Goal: Information Seeking & Learning: Learn about a topic

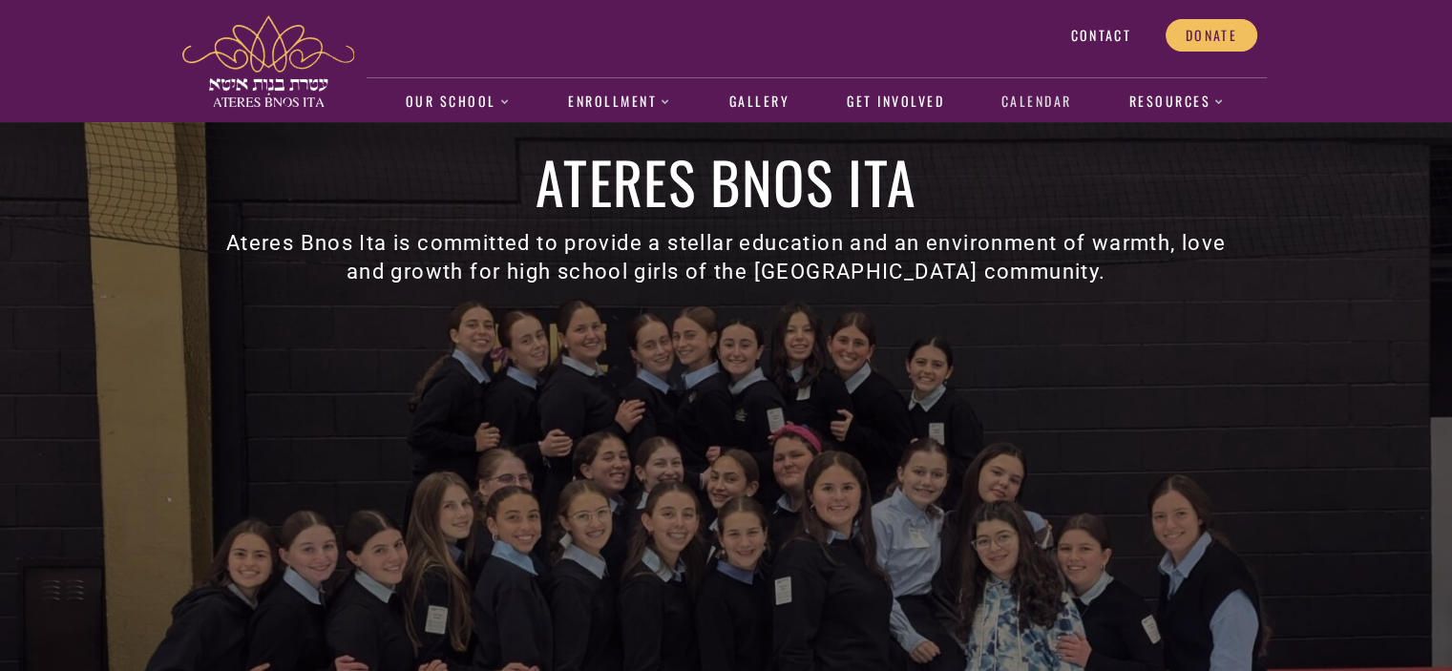
click at [1043, 102] on link "Calendar" at bounding box center [1036, 102] width 91 height 44
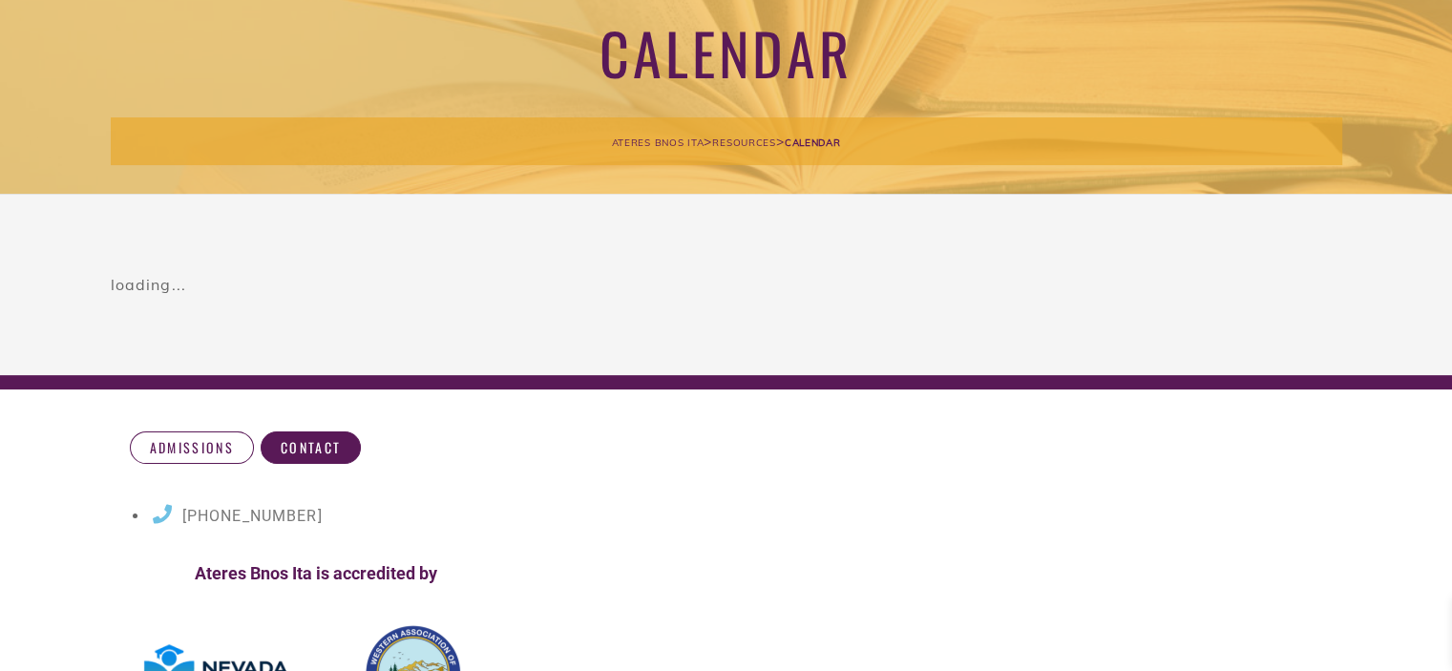
scroll to position [48, 0]
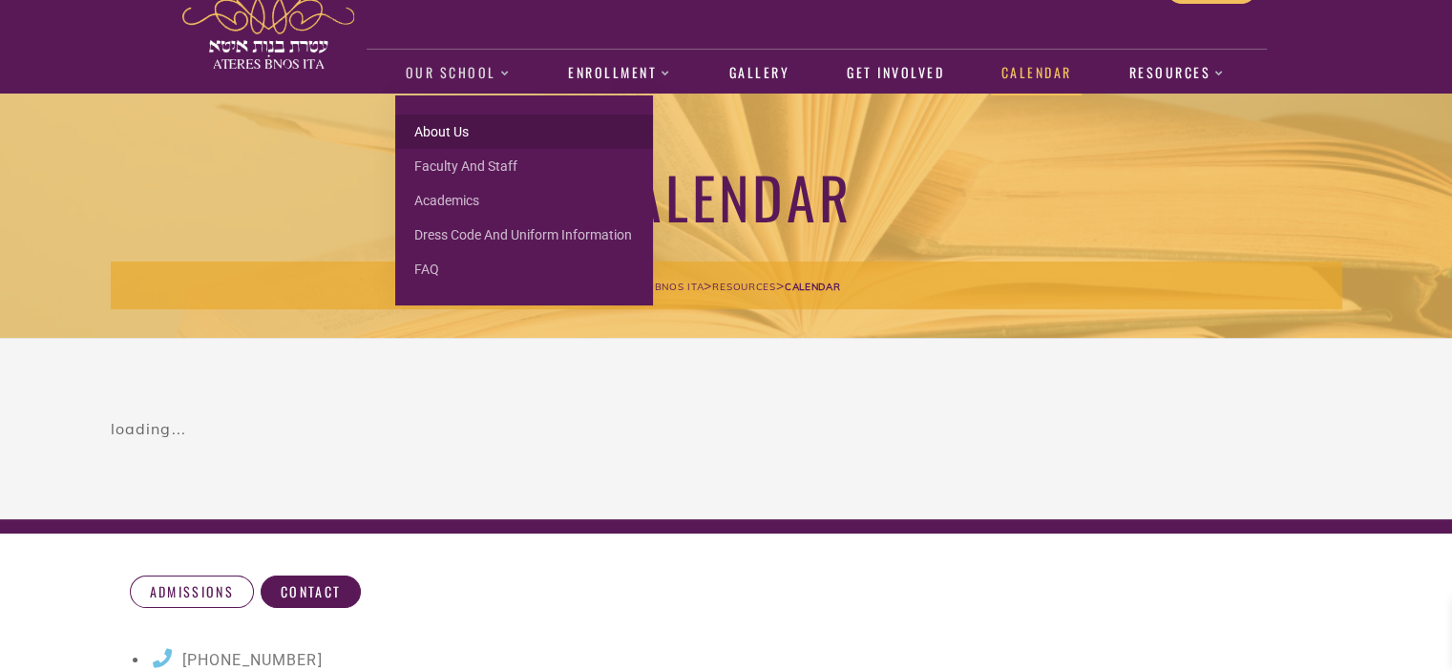
click at [432, 131] on link "About us" at bounding box center [524, 132] width 258 height 34
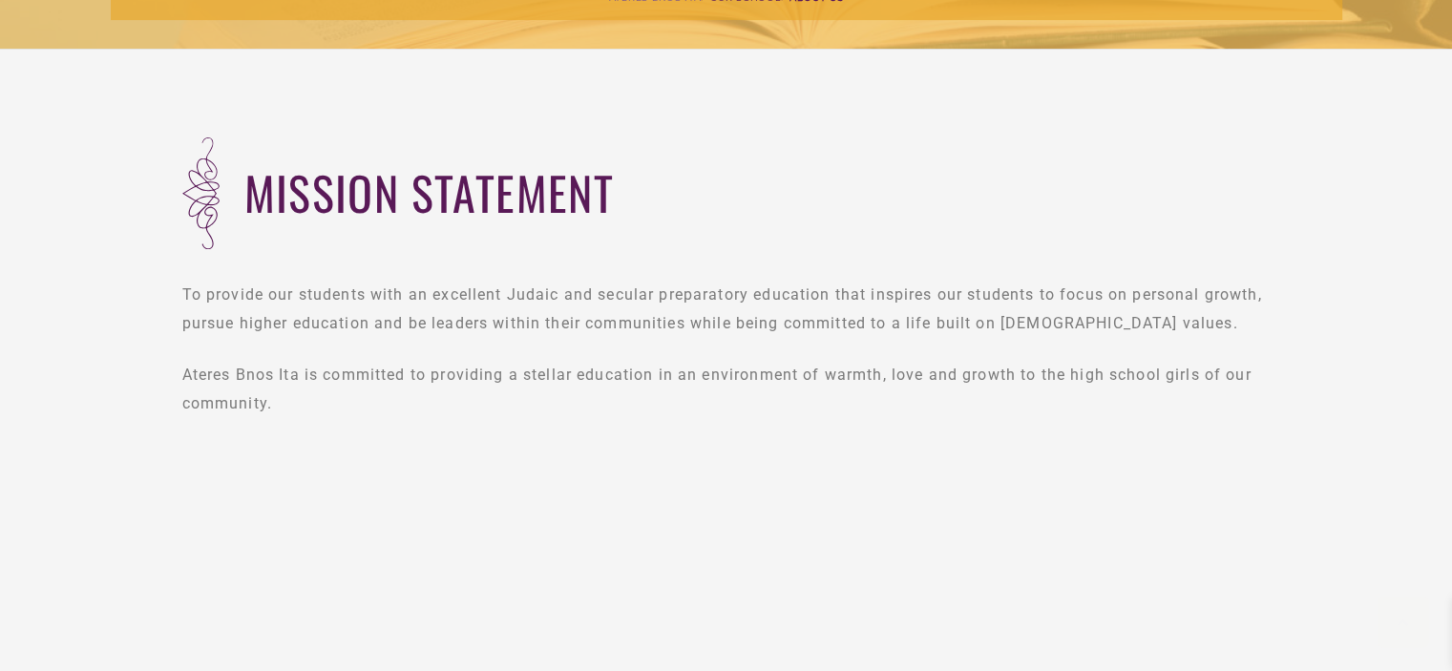
scroll to position [329, 0]
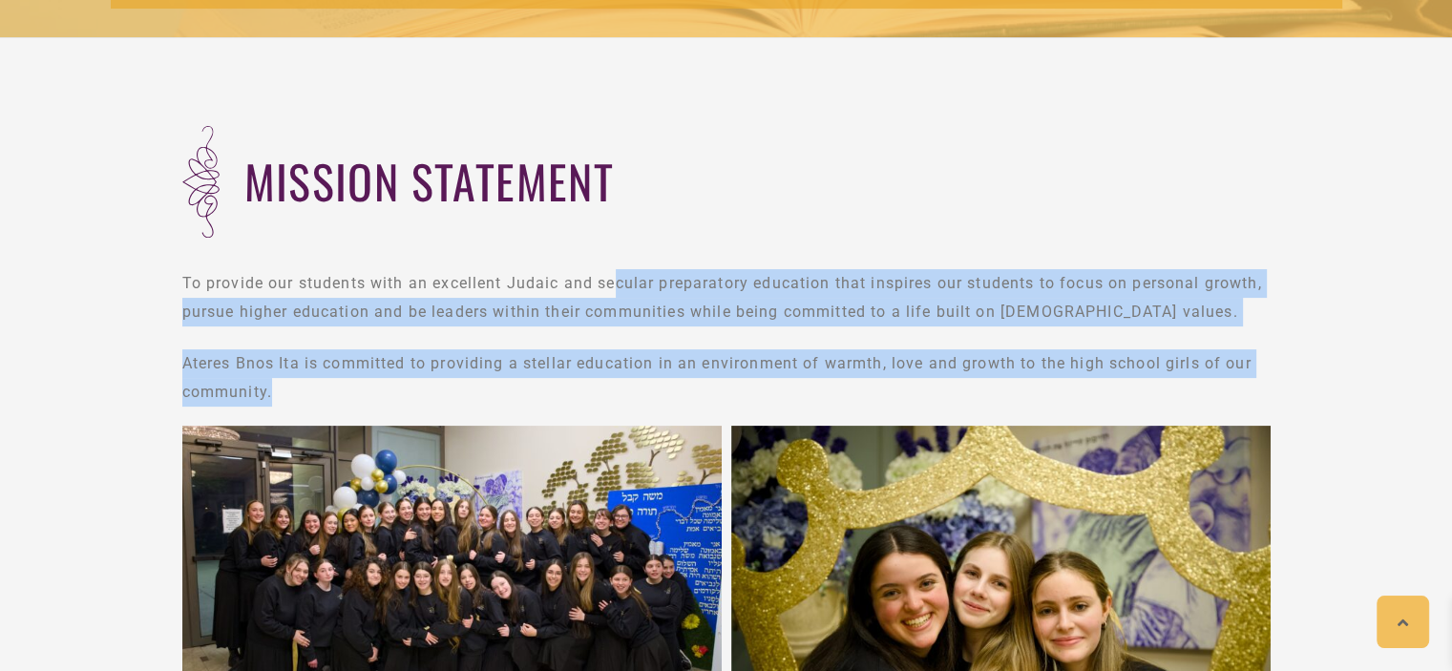
drag, startPoint x: 619, startPoint y: 282, endPoint x: 802, endPoint y: 392, distance: 214.2
click at [802, 392] on div "To provide our students with an excellent Judaic and secular preparatory educat…" at bounding box center [726, 337] width 1088 height 137
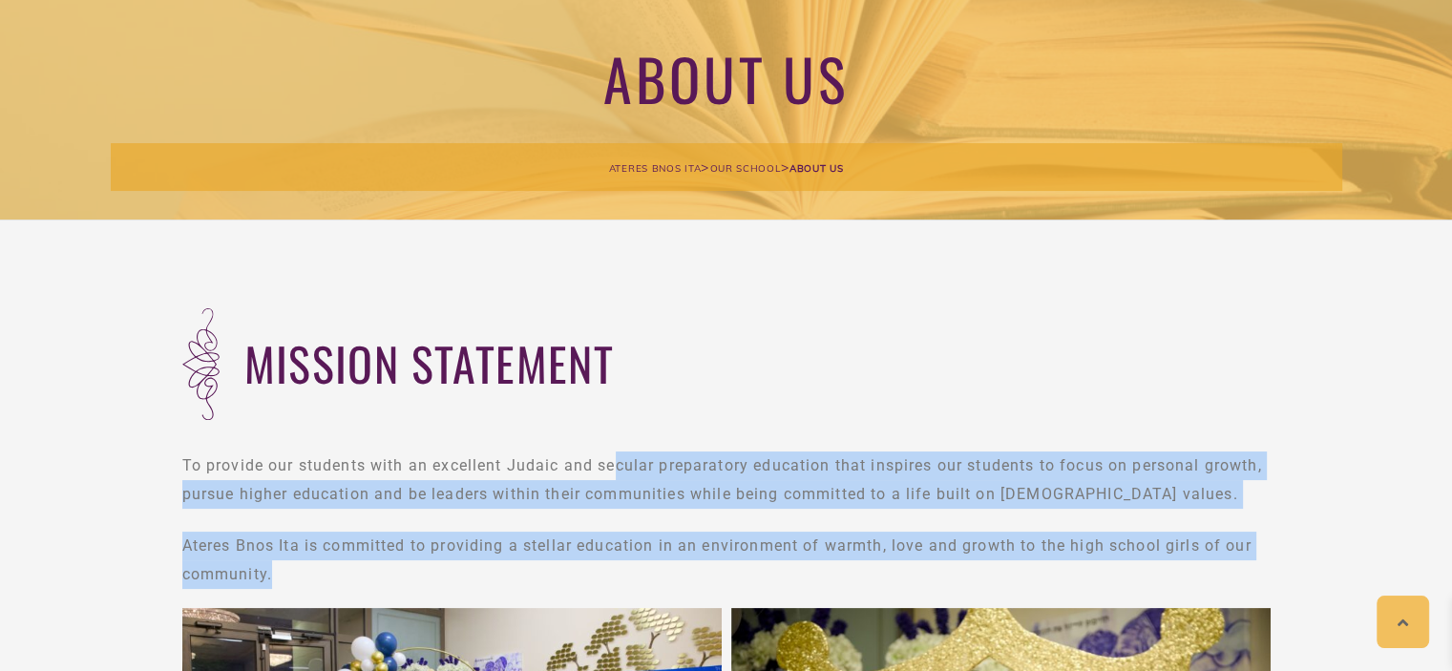
scroll to position [0, 0]
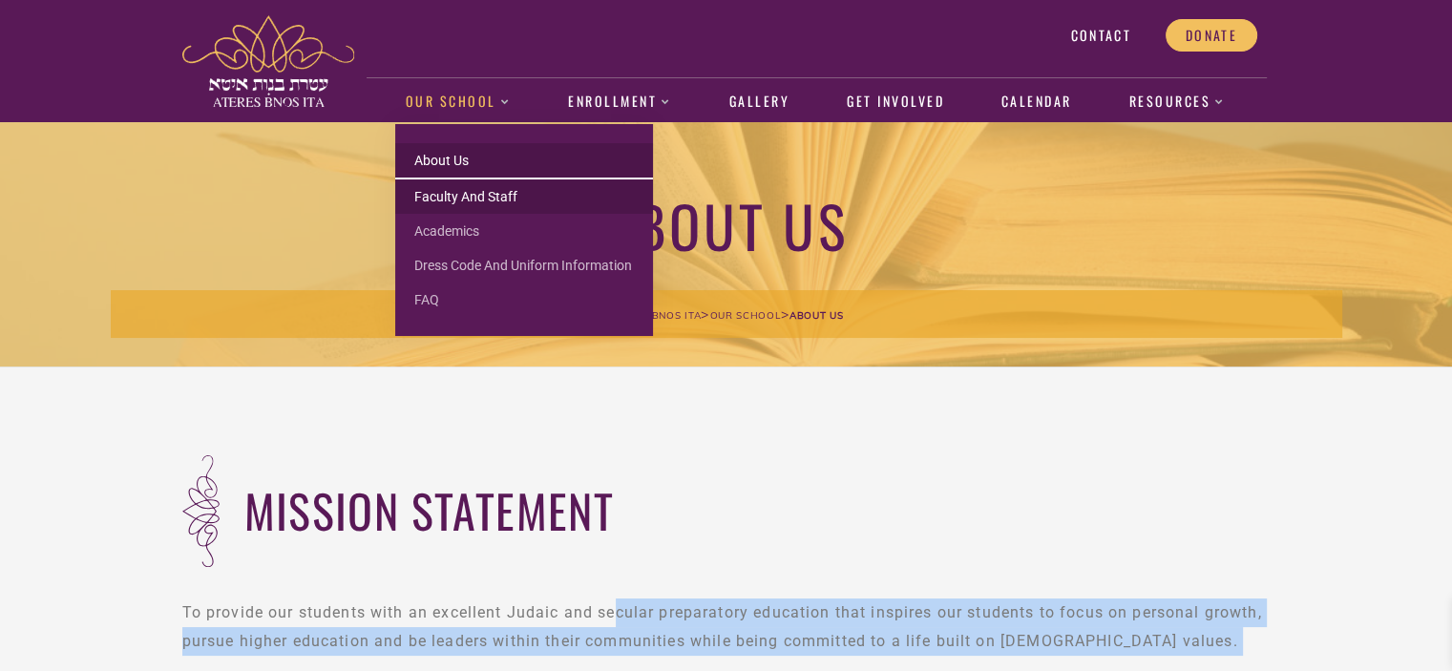
click at [455, 188] on link "Faculty and Staff" at bounding box center [524, 197] width 258 height 34
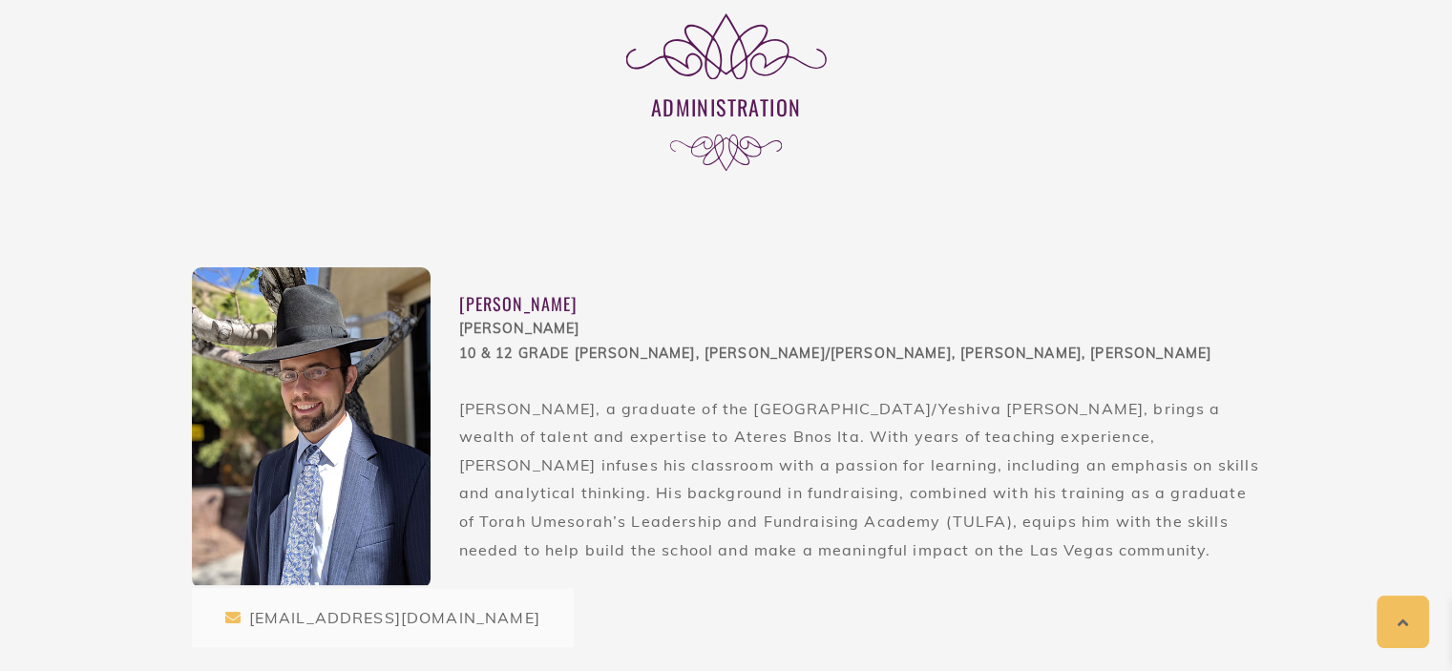
scroll to position [484, 0]
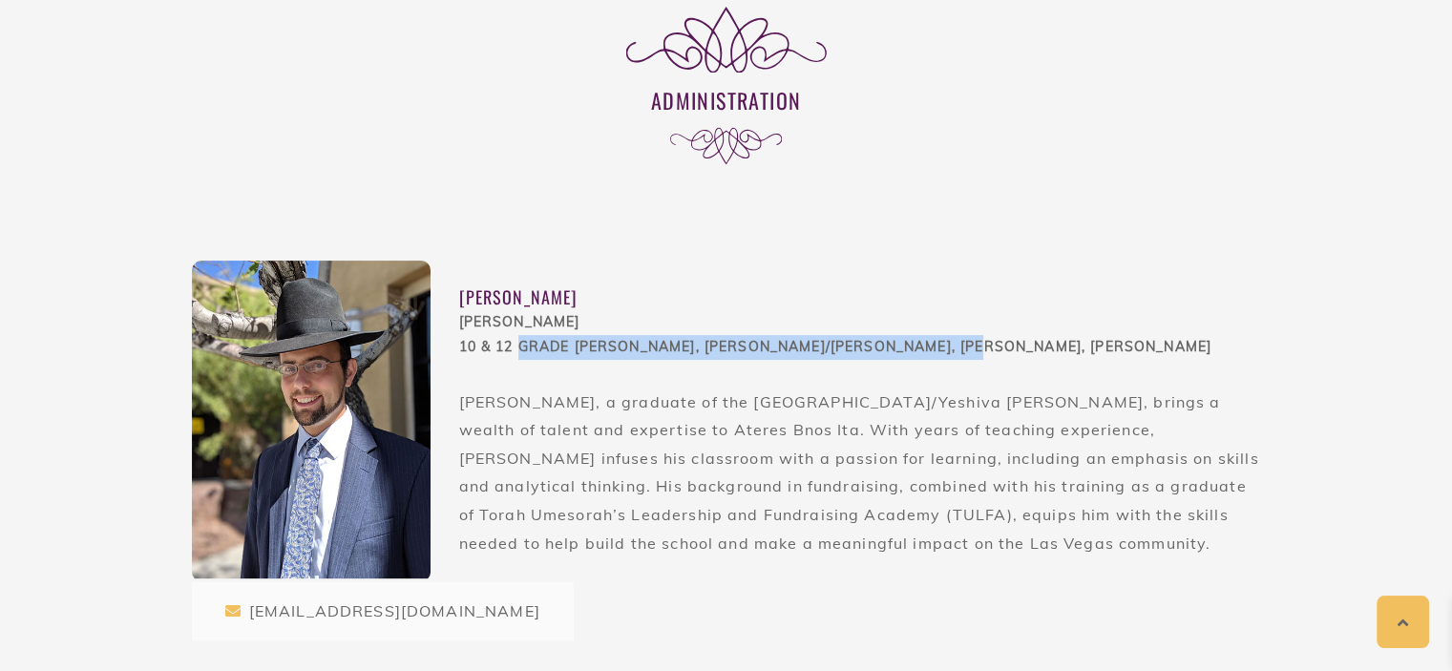
drag, startPoint x: 523, startPoint y: 344, endPoint x: 997, endPoint y: 352, distance: 473.7
click at [997, 352] on div "Dean 10 & 12 Grade Chumash, Trei Asar, Ezra/Nechemia, Halacha, Shmuz" at bounding box center [860, 335] width 802 height 50
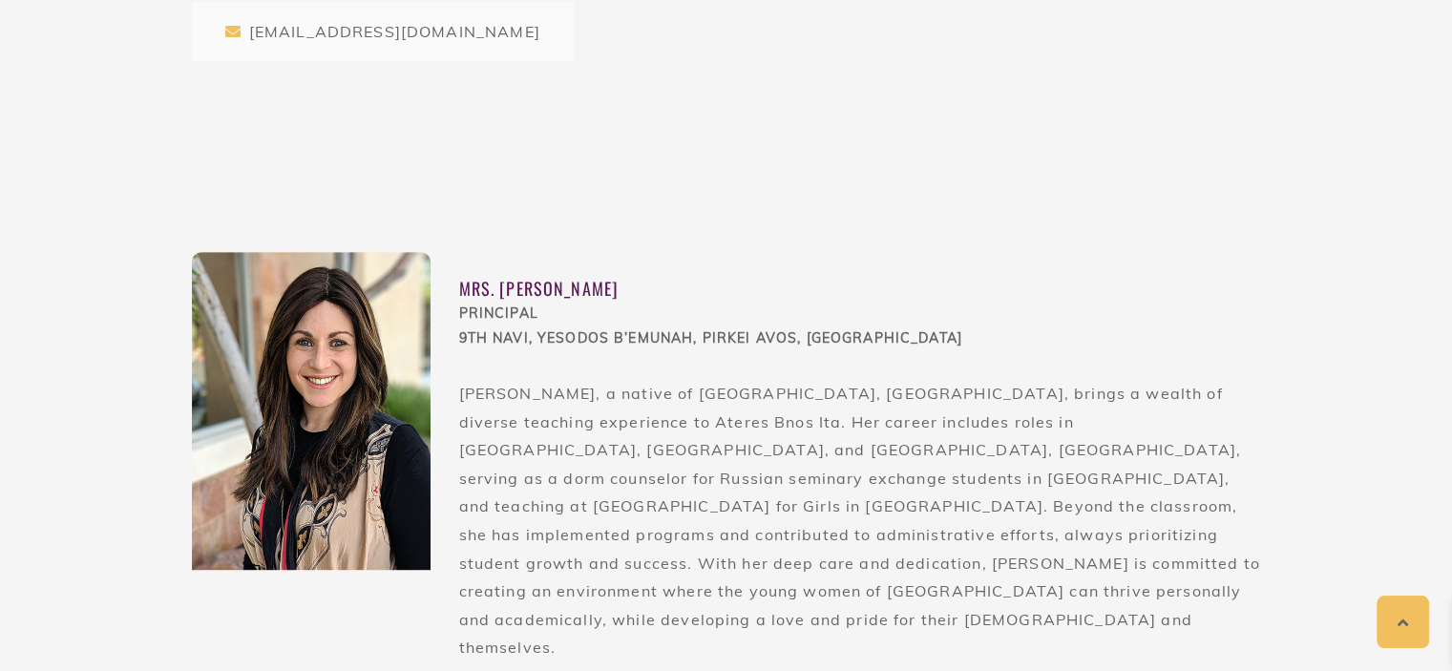
scroll to position [1066, 0]
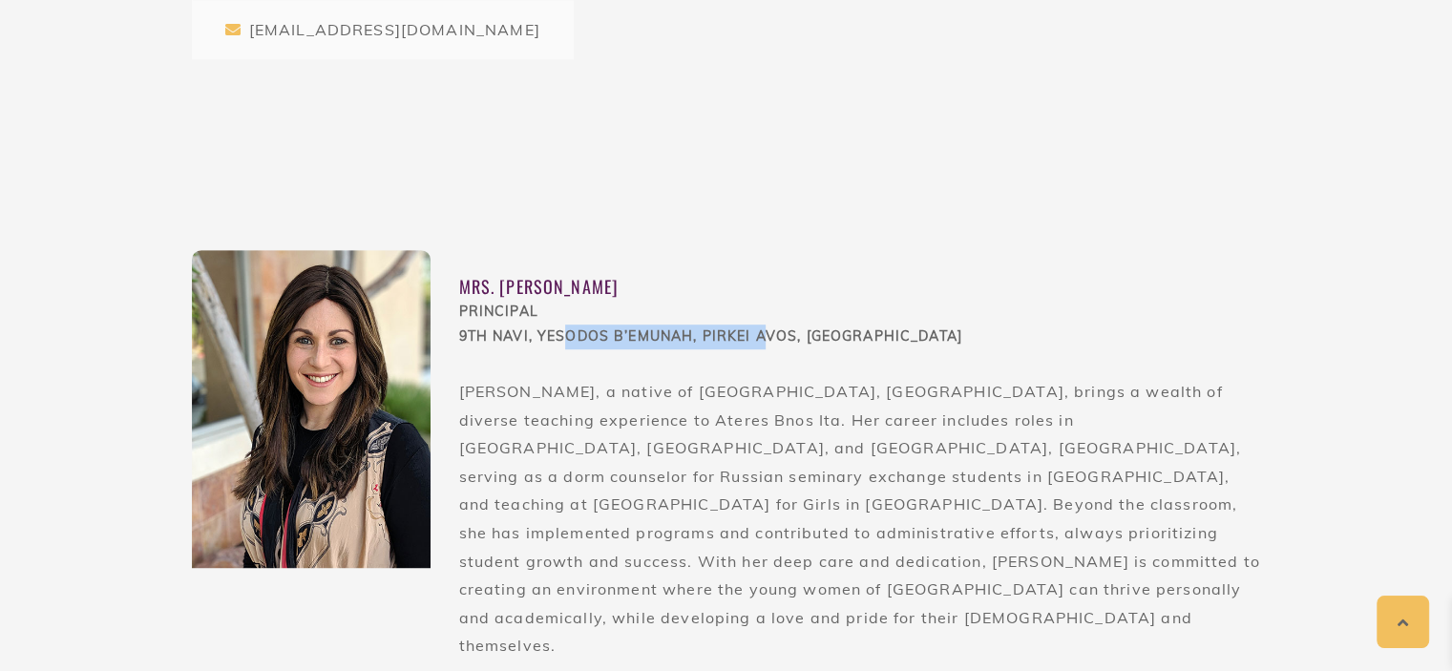
drag, startPoint x: 565, startPoint y: 337, endPoint x: 761, endPoint y: 338, distance: 195.7
click at [761, 338] on div "PRINCIPAL 9th Navi, Yesodos B’Emunah, Pirkei Avos, Penimi" at bounding box center [860, 325] width 802 height 50
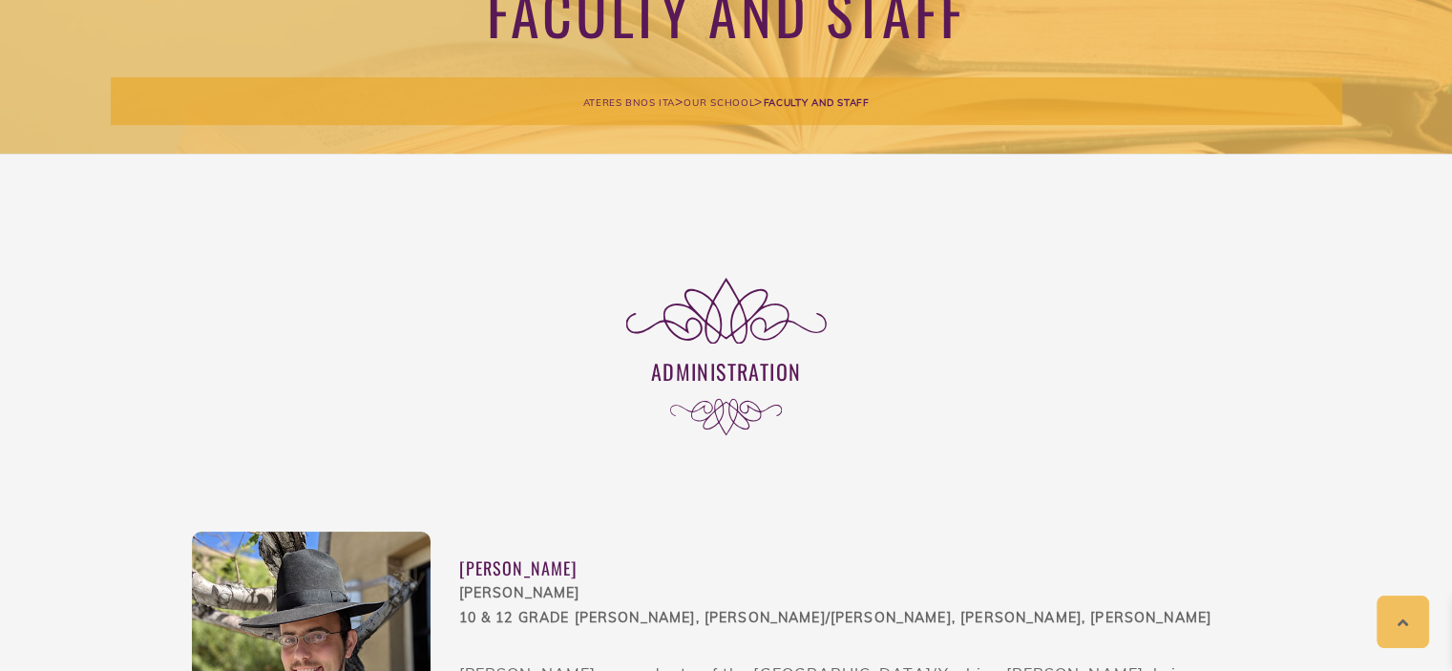
scroll to position [0, 0]
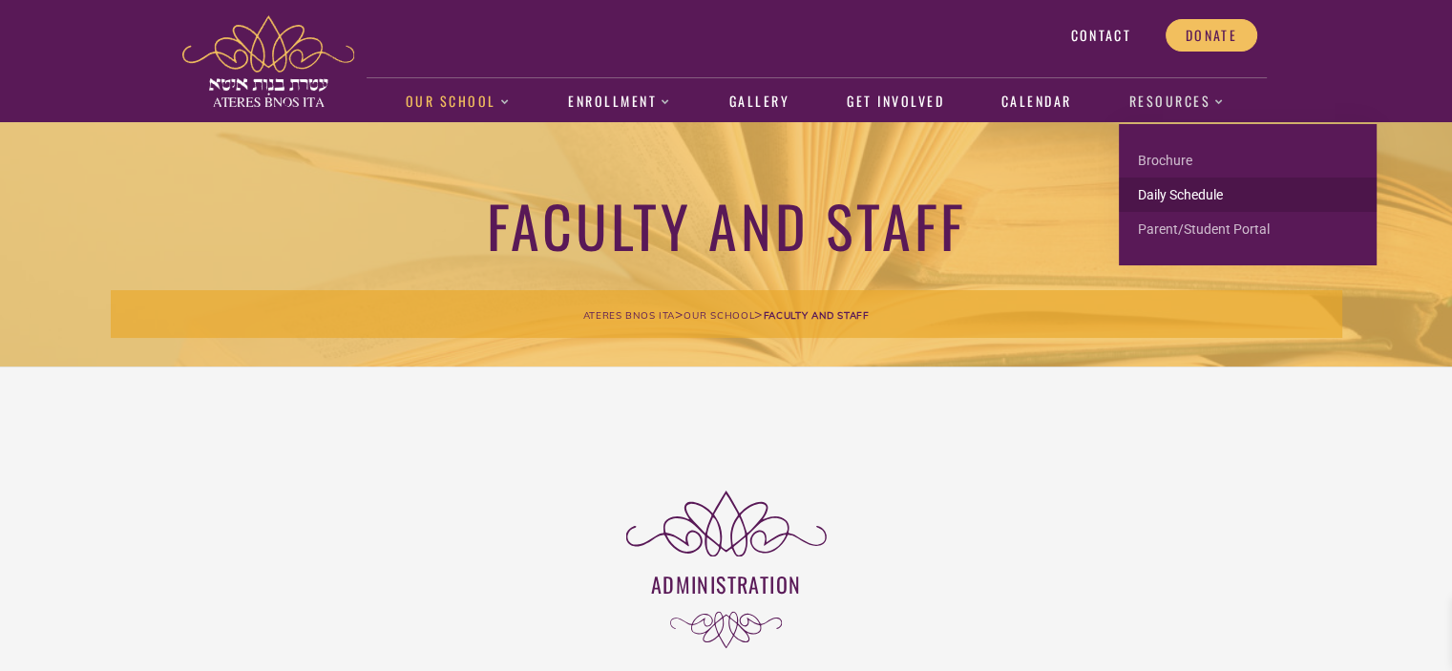
click at [1183, 193] on link "Daily Schedule" at bounding box center [1248, 195] width 258 height 34
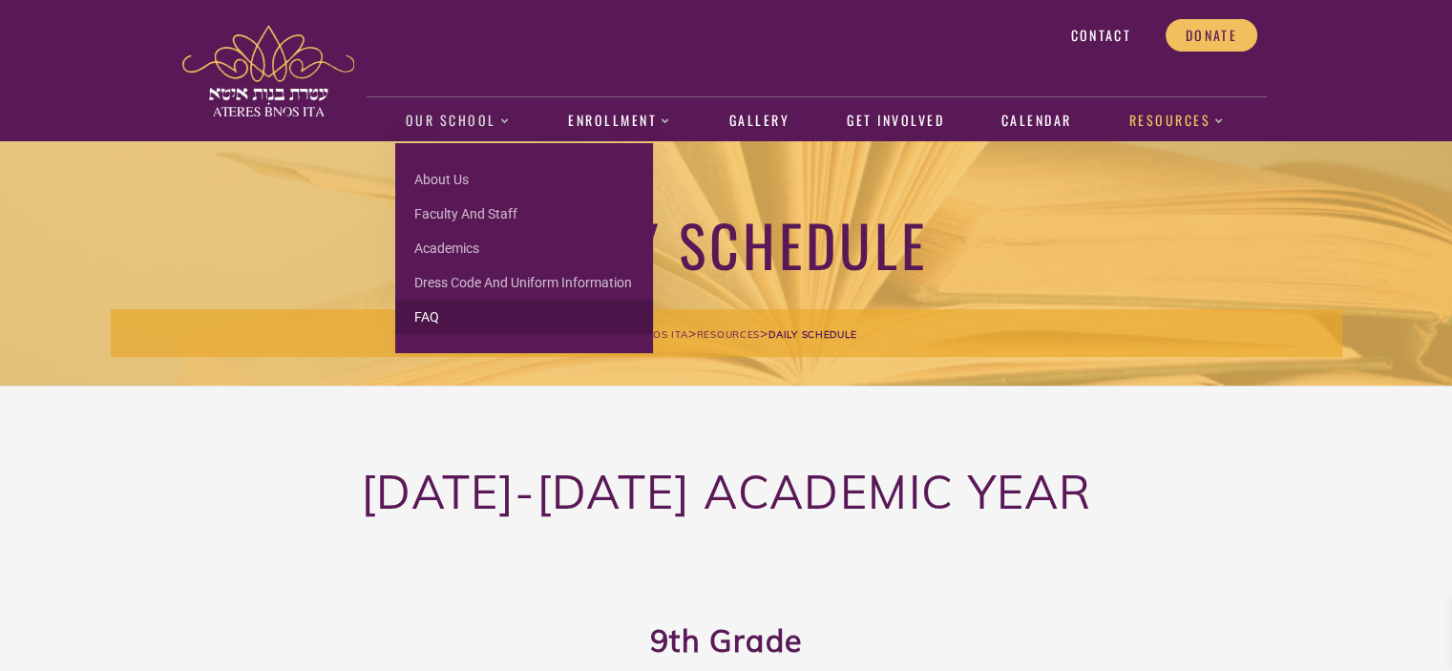
click at [451, 312] on link "FAQ" at bounding box center [524, 317] width 258 height 34
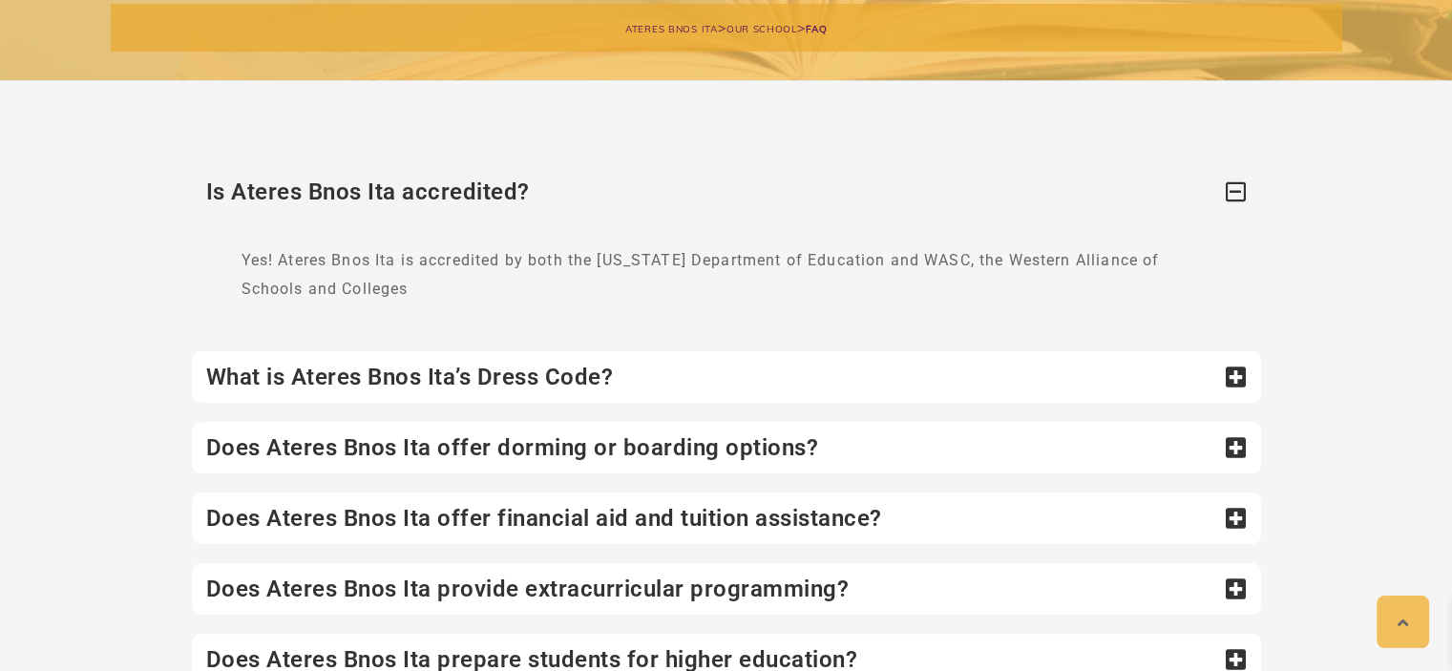
scroll to position [287, 0]
click at [1073, 397] on div "What is Ateres Bnos Ita’s Dress Code?" at bounding box center [726, 376] width 1069 height 52
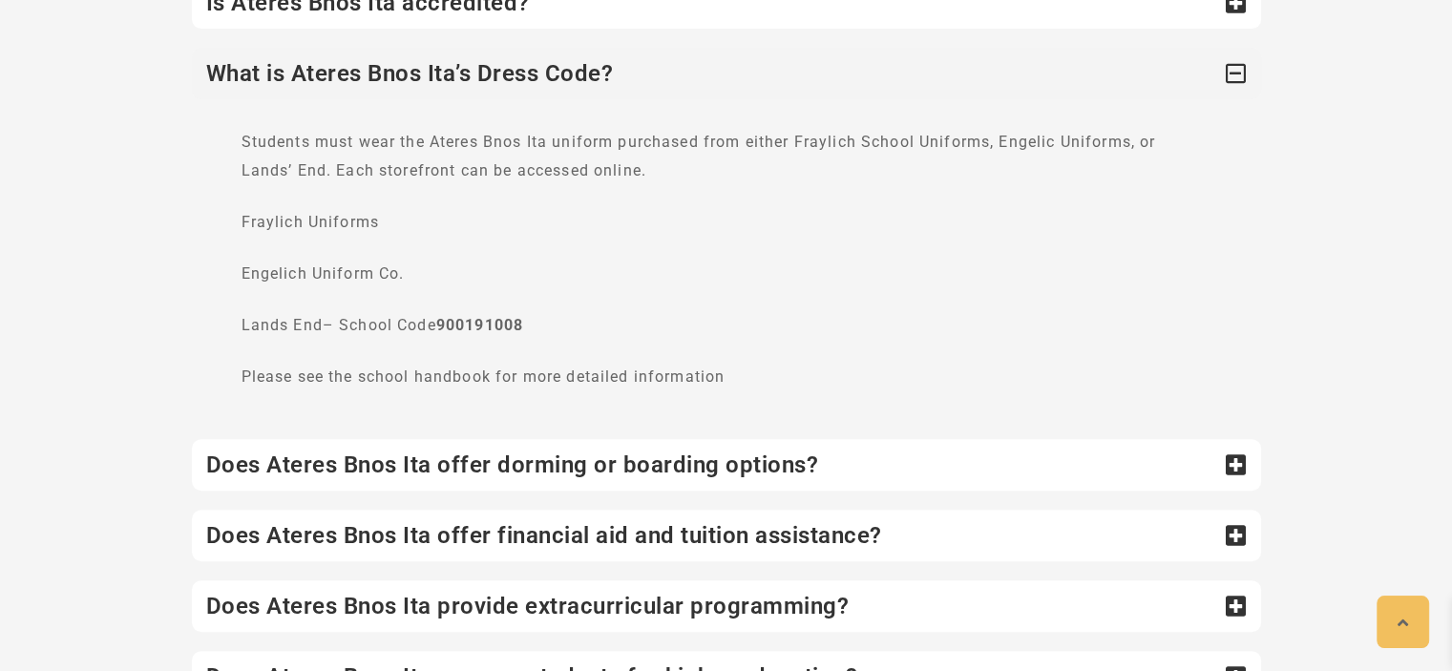
scroll to position [481, 0]
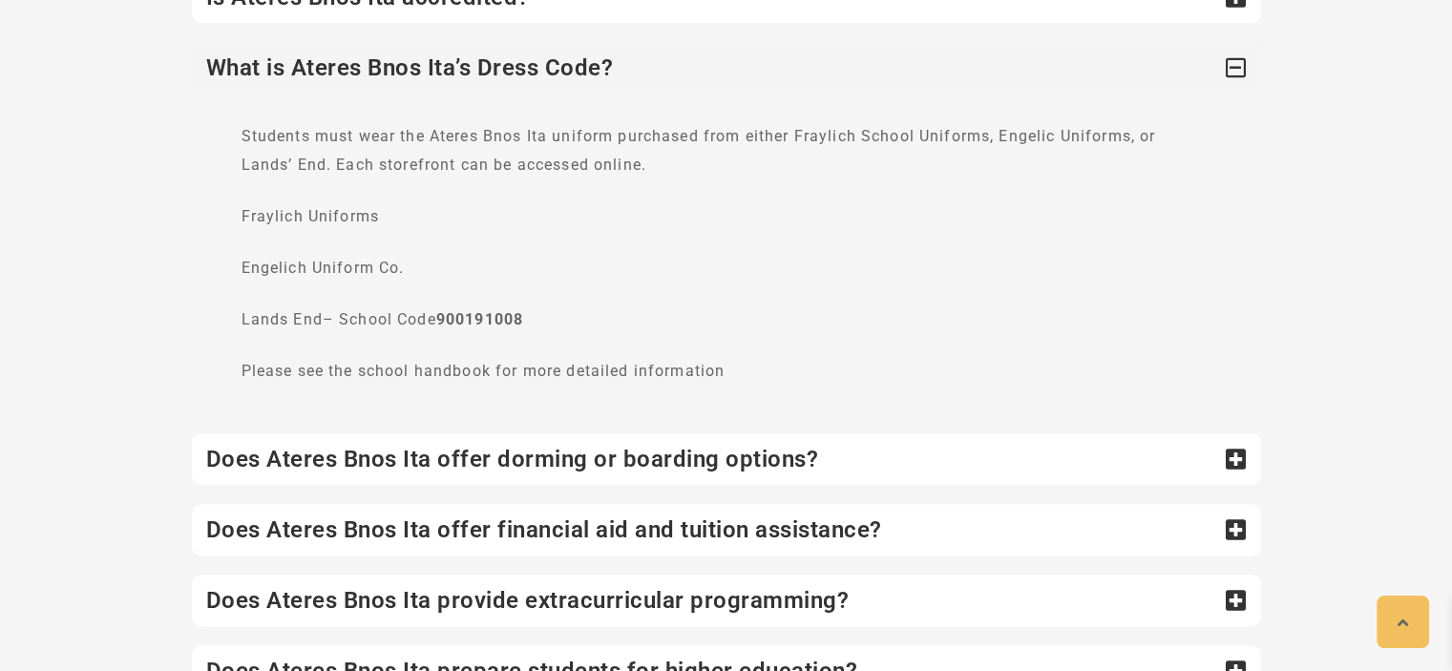
click at [1012, 459] on div "Does Ateres Bnos Ita offer dorming or boarding options?" at bounding box center [726, 459] width 1069 height 52
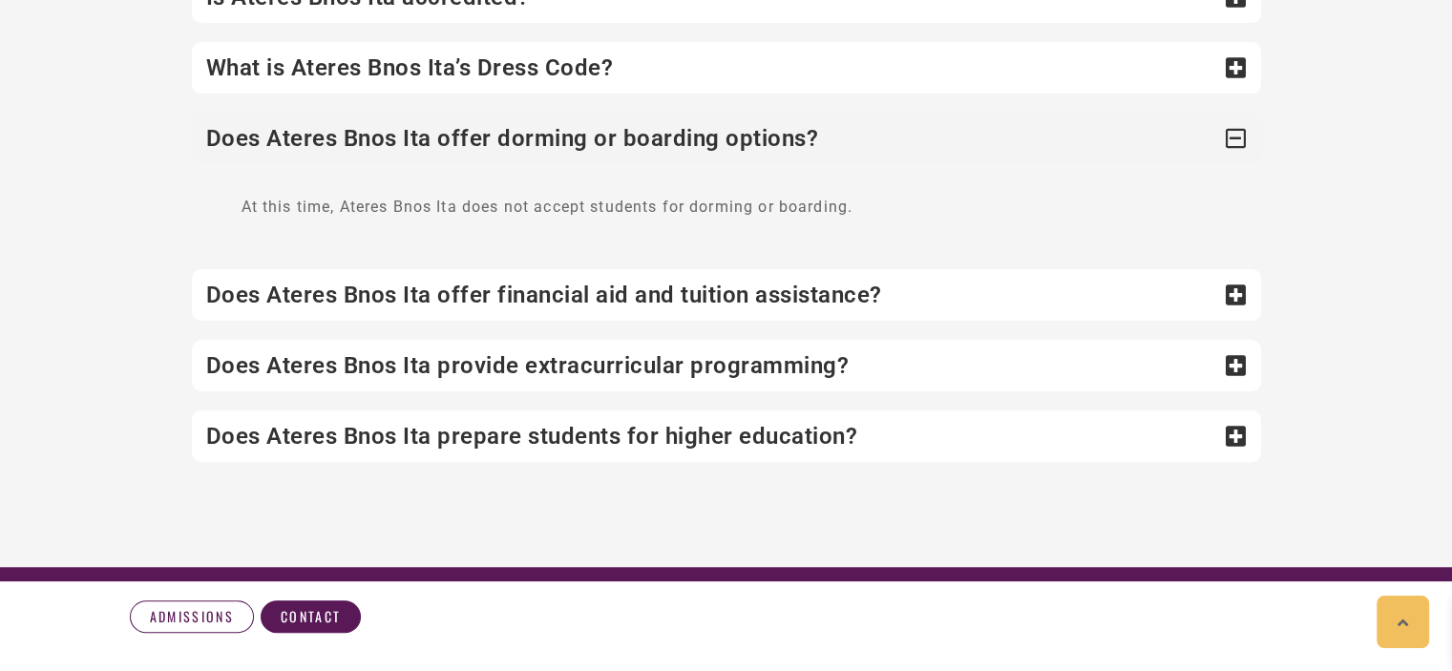
click at [951, 291] on div "Does Ateres Bnos Ita offer financial aid and tuition assistance?" at bounding box center [726, 295] width 1069 height 52
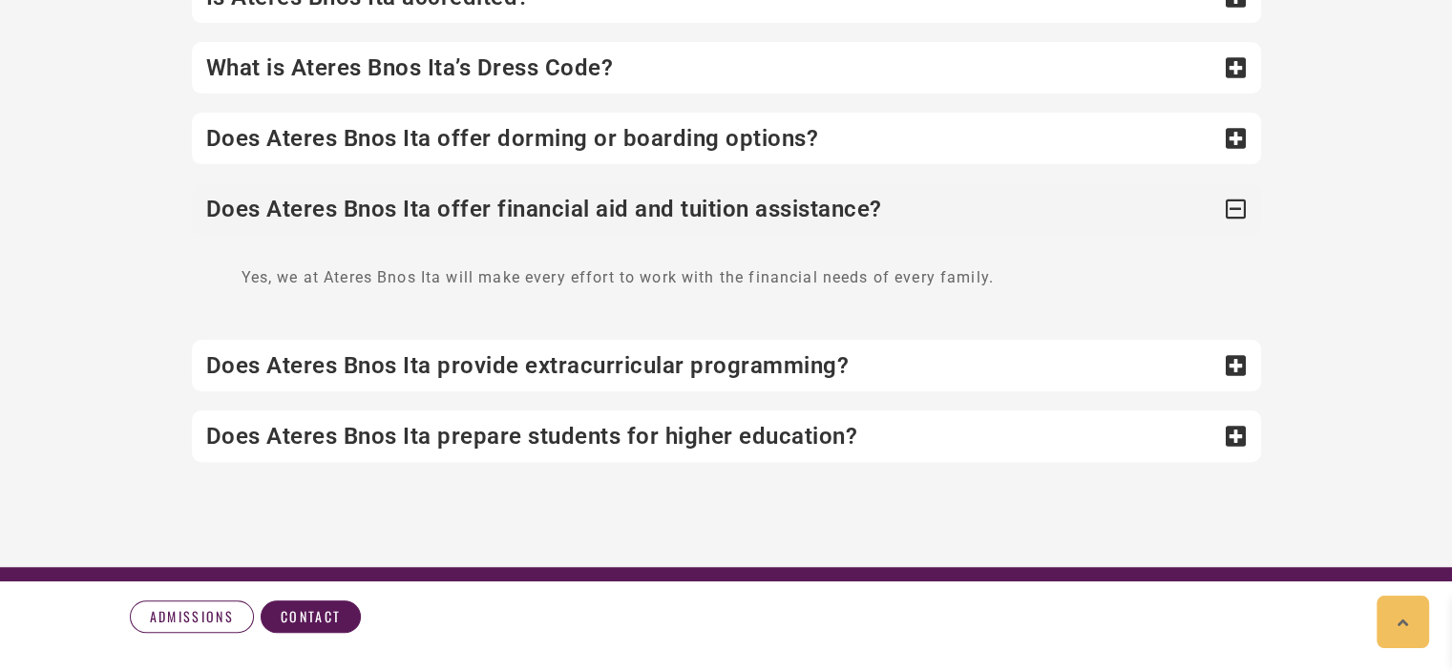
click at [935, 352] on div "Does Ateres Bnos Ita provide extracurricular programming?" at bounding box center [726, 366] width 1069 height 52
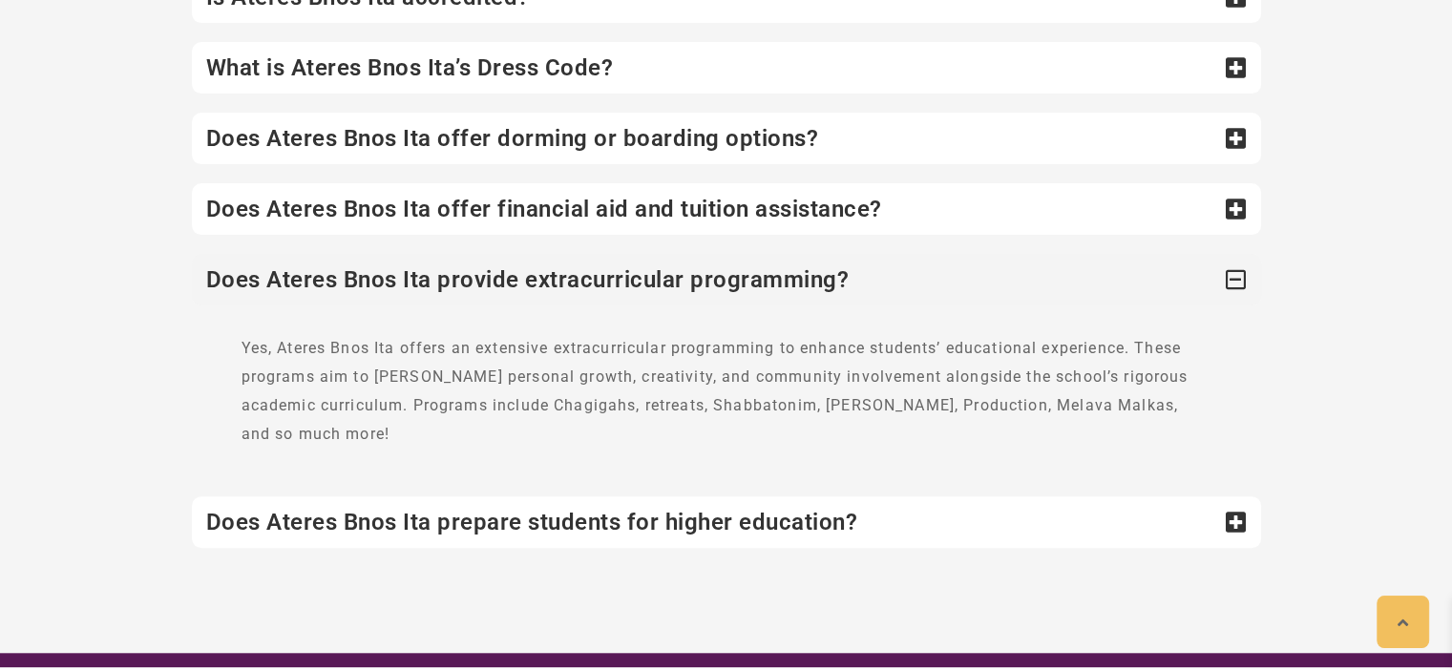
click at [912, 496] on div "Does Ateres Bnos Ita prepare students for higher education?" at bounding box center [726, 522] width 1069 height 52
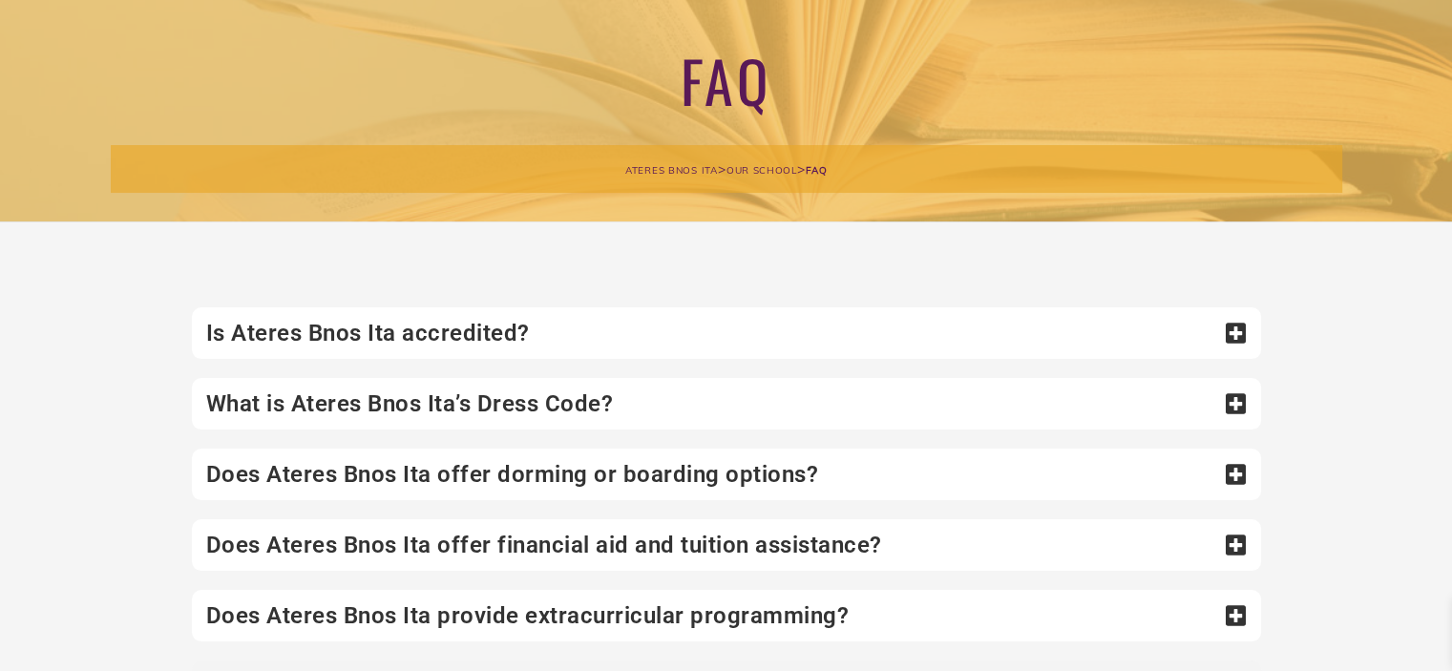
scroll to position [0, 0]
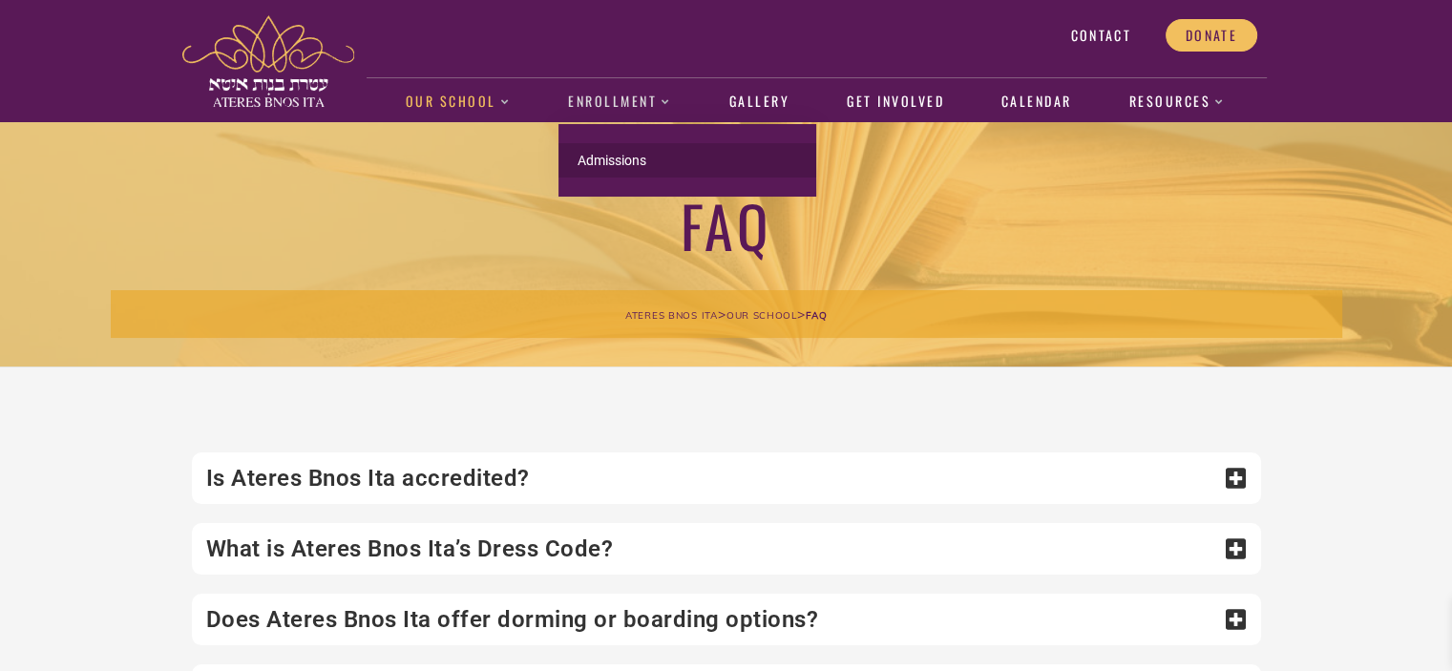
click at [604, 152] on link "Admissions" at bounding box center [688, 160] width 258 height 34
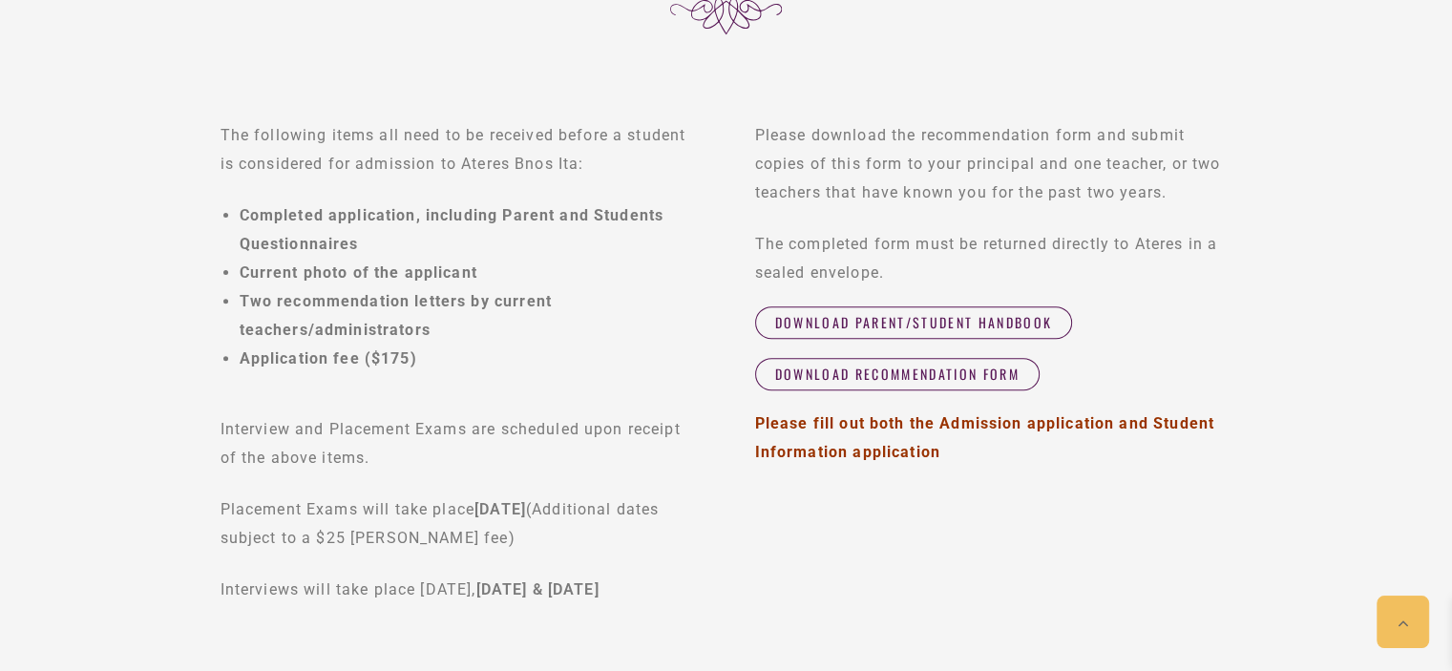
scroll to position [615, 0]
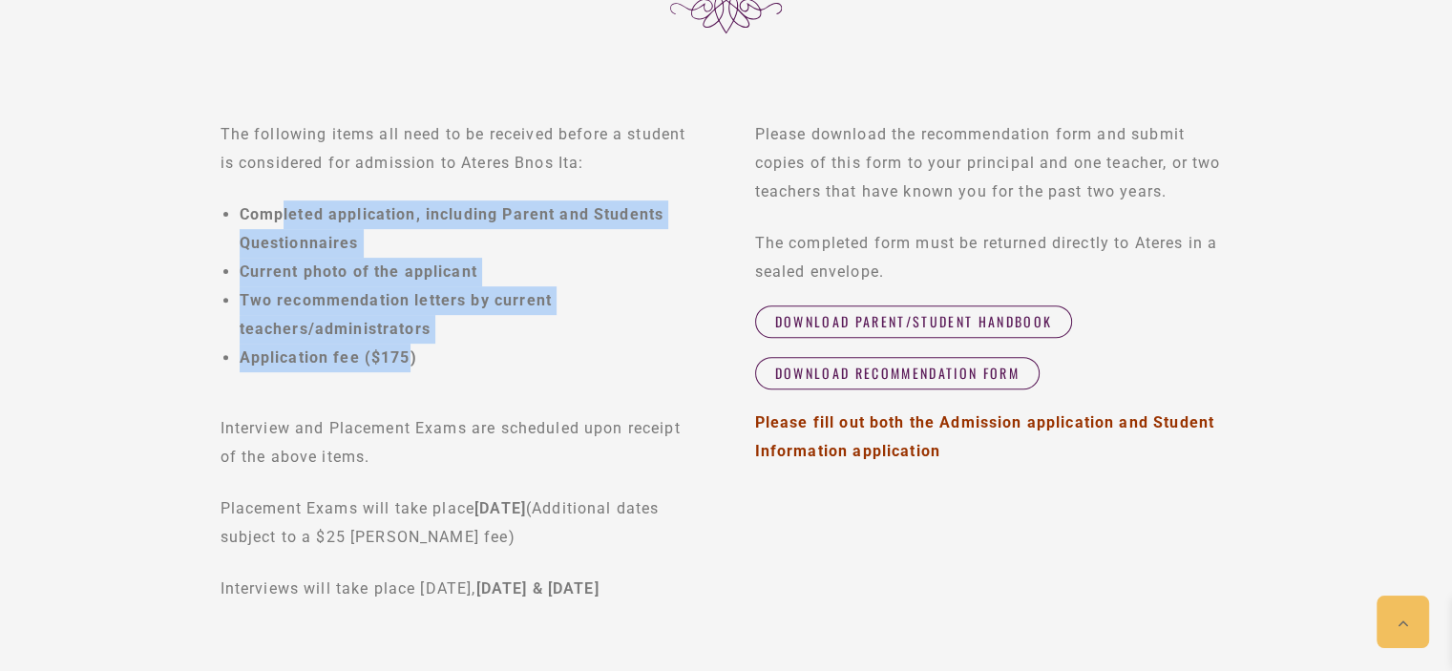
drag, startPoint x: 279, startPoint y: 216, endPoint x: 406, endPoint y: 352, distance: 186.5
click at [406, 352] on ul "Completed application, including Parent and Students Questionnaires Current pho…" at bounding box center [459, 287] width 477 height 172
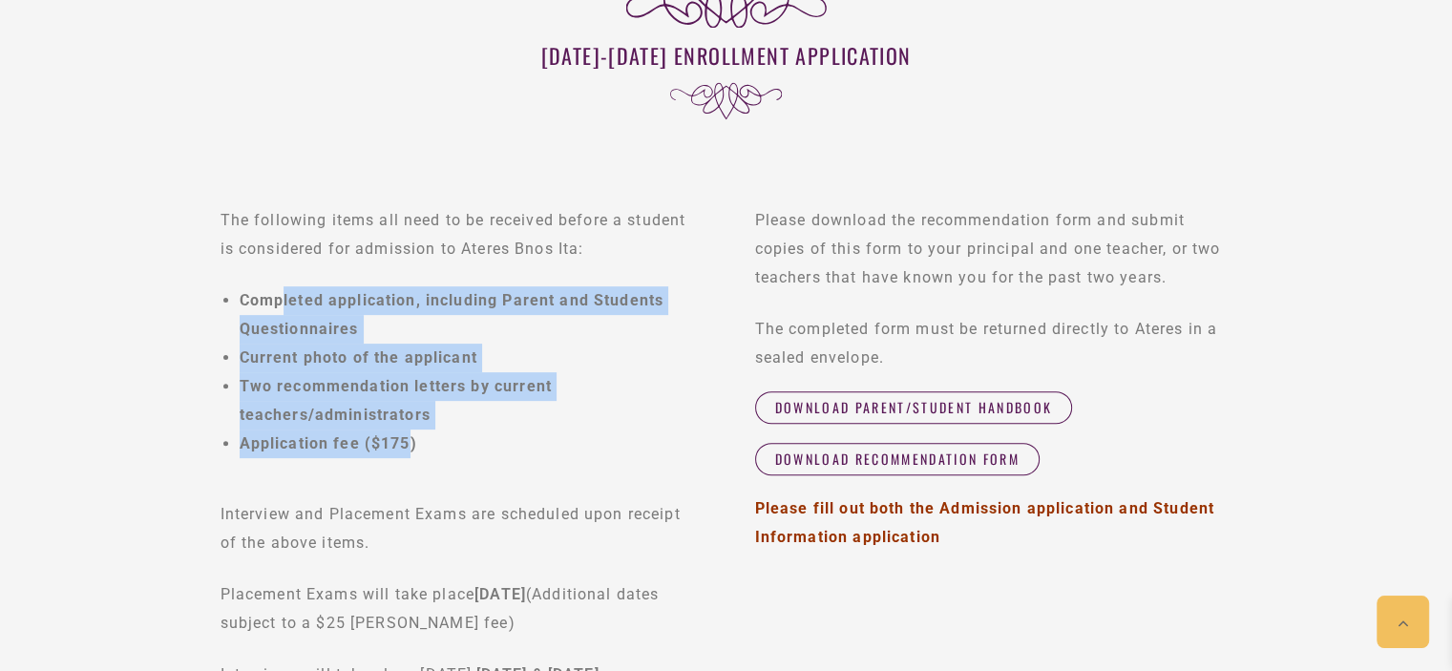
scroll to position [526, 0]
